Goal: Task Accomplishment & Management: Manage account settings

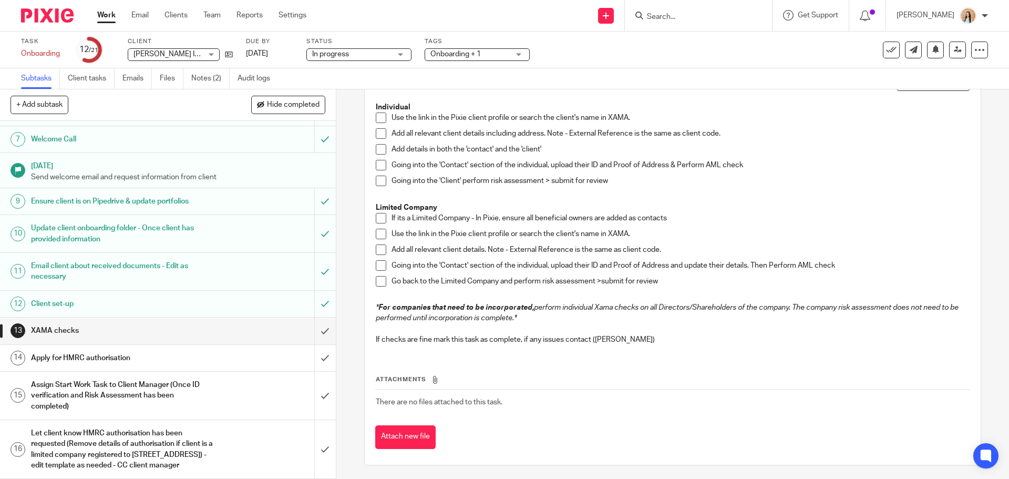
scroll to position [77, 0]
click at [231, 54] on icon at bounding box center [229, 54] width 8 height 8
click at [206, 83] on link "Notes (2)" at bounding box center [210, 78] width 38 height 20
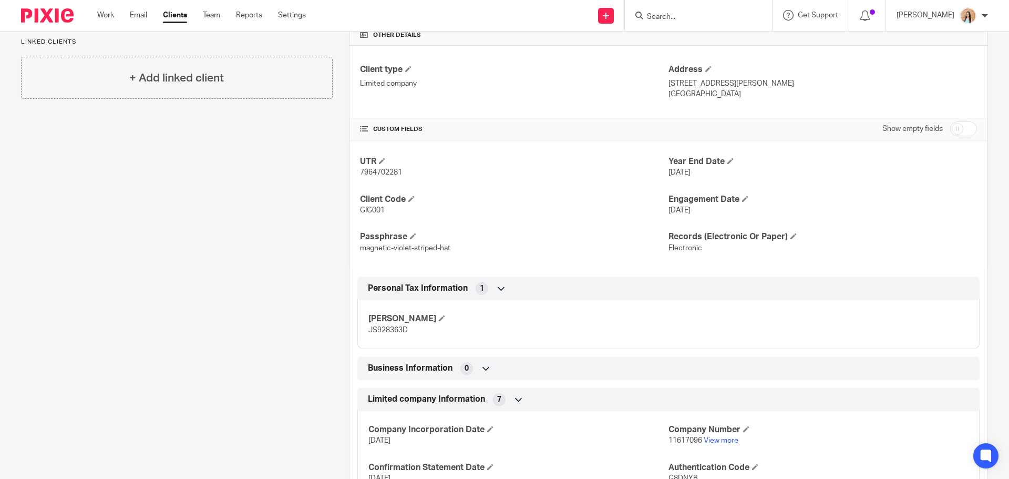
scroll to position [263, 0]
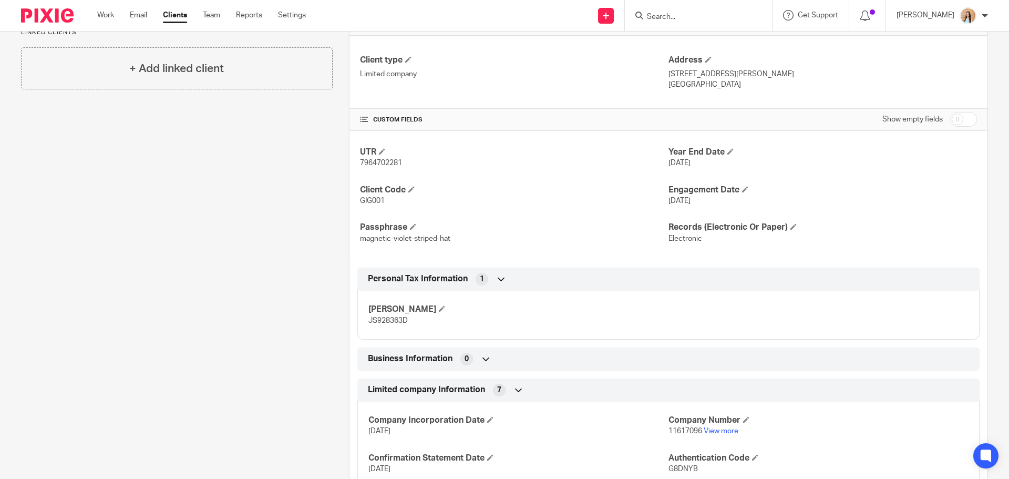
click at [357, 279] on div "Personal Tax Information 1" at bounding box center [668, 278] width 622 height 23
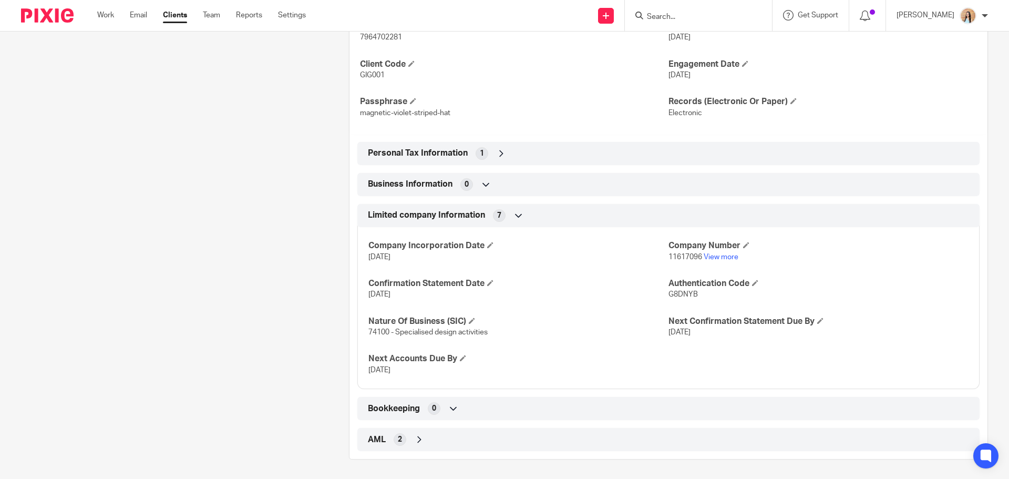
scroll to position [390, 0]
click at [266, 216] on div "Client contacts Ginz Kelai (Director) 07946615032 [EMAIL_ADDRESS][DOMAIN_NAME] …" at bounding box center [169, 89] width 328 height 735
click at [720, 258] on link "View more" at bounding box center [720, 255] width 35 height 7
